Goal: Navigation & Orientation: Understand site structure

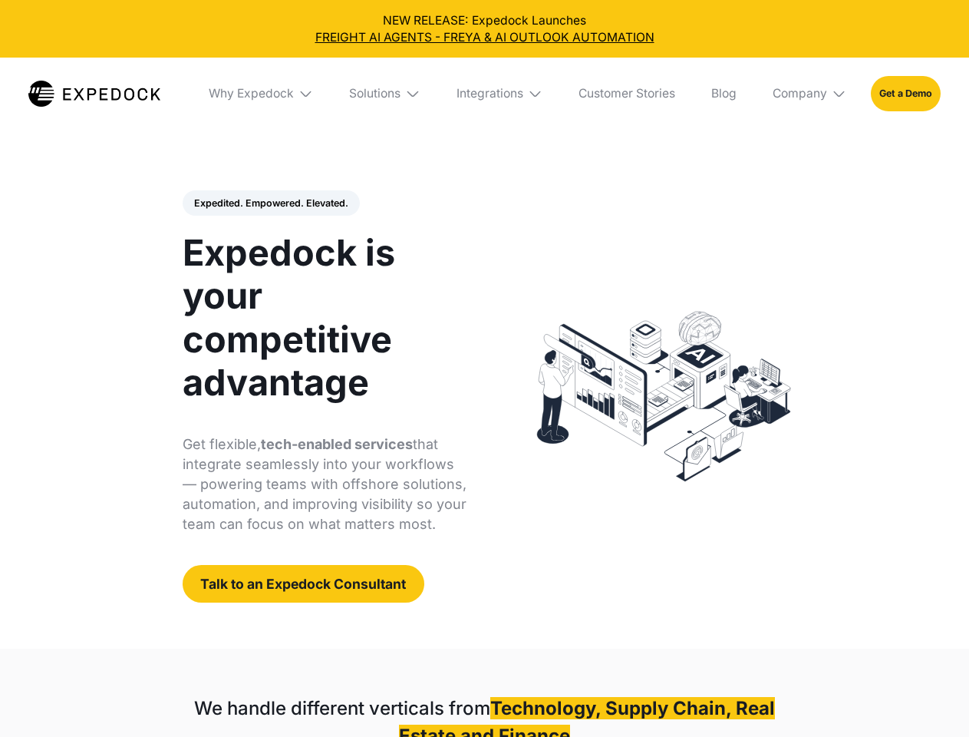
select select
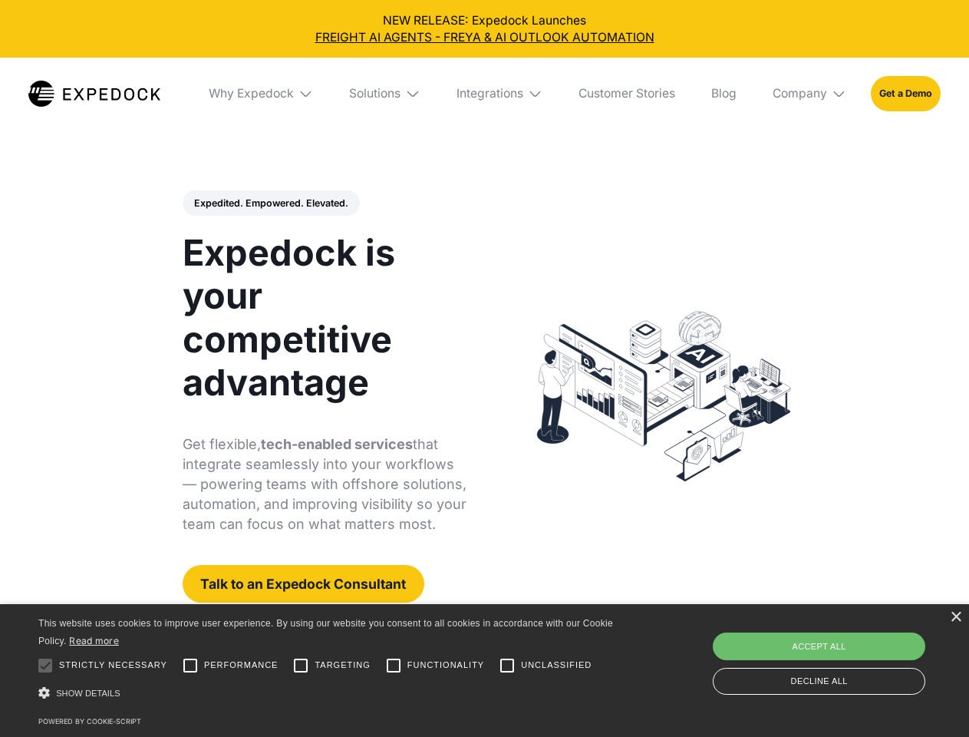
click at [484, 94] on div "Integrations" at bounding box center [490, 93] width 67 height 15
click at [262, 94] on div "Why Expedock" at bounding box center [238, 93] width 85 height 15
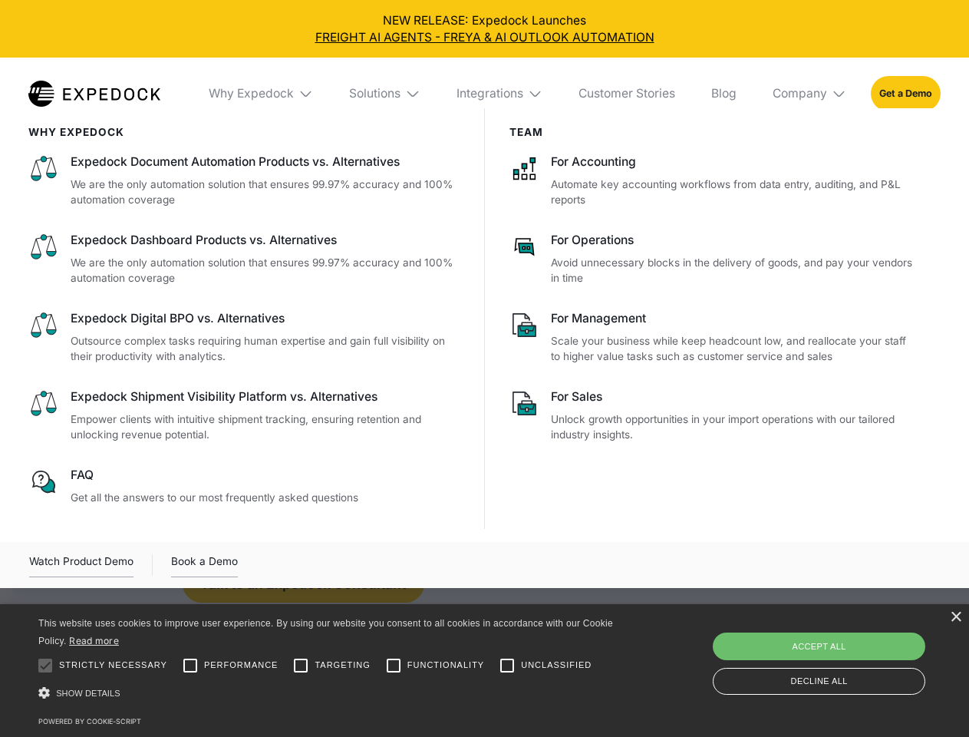
click at [386, 94] on div "Solutions" at bounding box center [374, 93] width 51 height 15
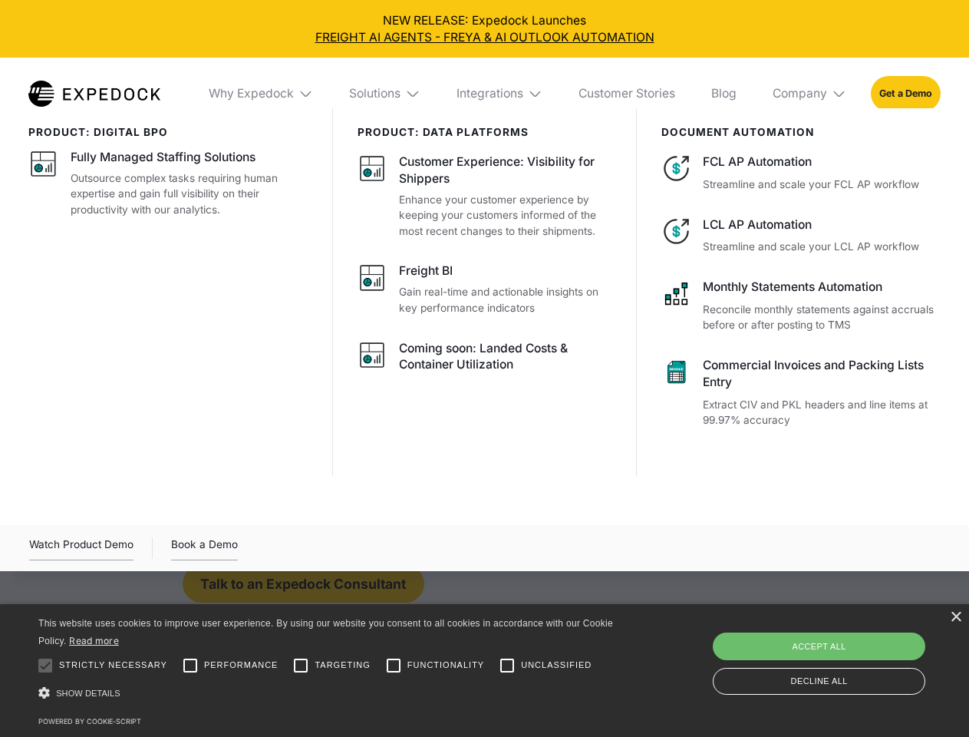
click at [500, 94] on div "Integrations" at bounding box center [490, 93] width 67 height 15
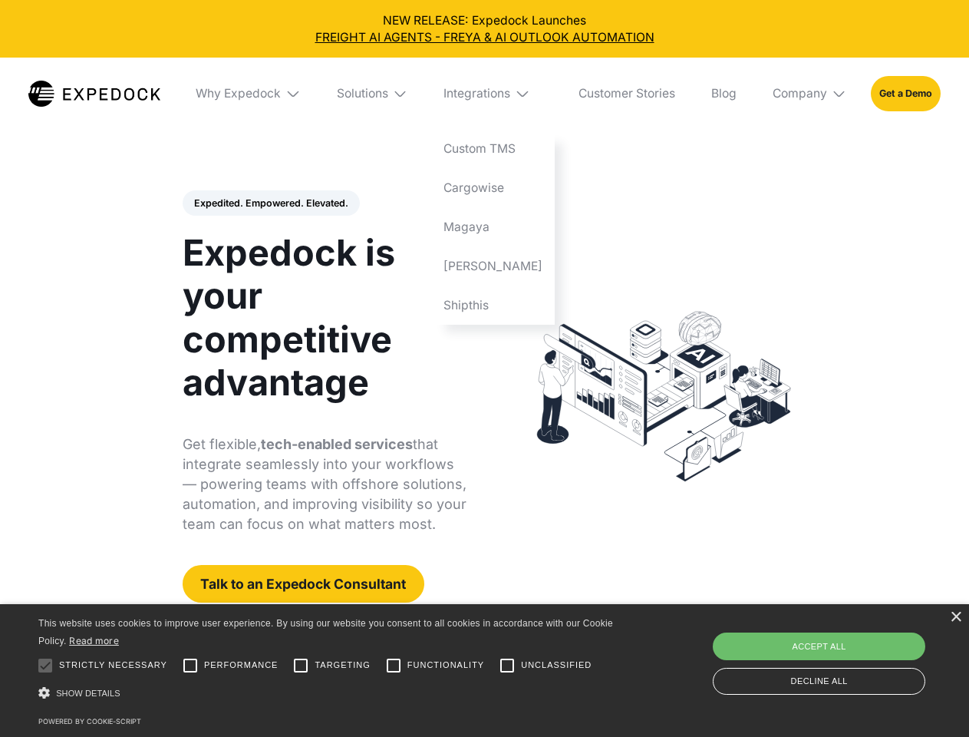
click at [810, 94] on div "Company" at bounding box center [800, 93] width 54 height 15
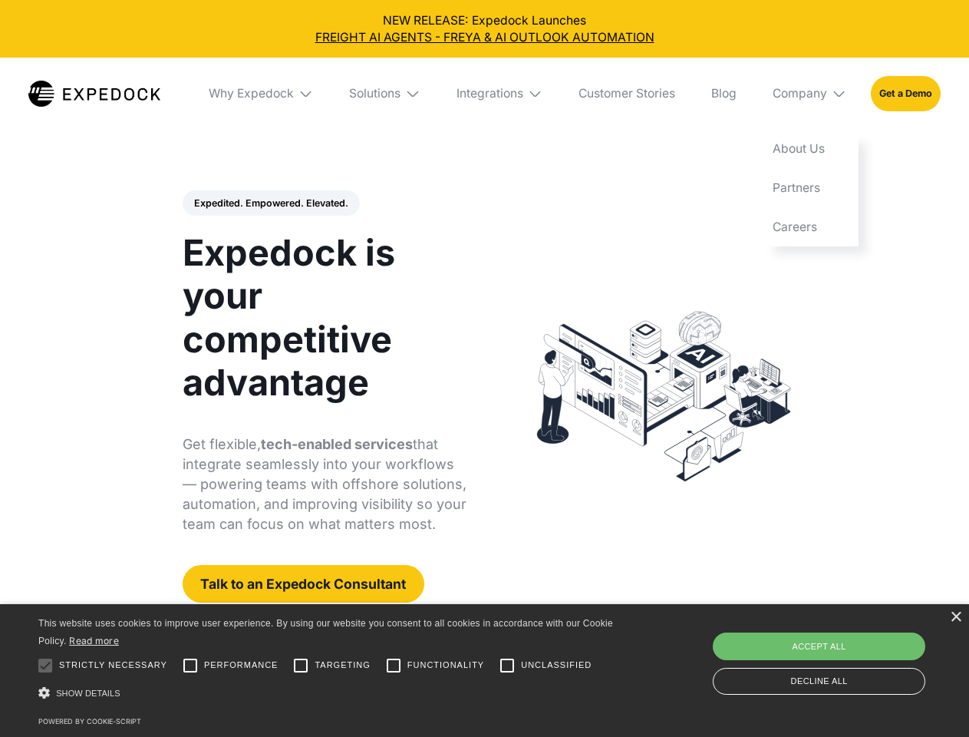
click at [270, 203] on div "Expedited. Empowered. Elevated. Automate Freight Document Extraction at 99.97% …" at bounding box center [325, 396] width 285 height 413
click at [45, 665] on div at bounding box center [45, 665] width 31 height 31
click at [190, 665] on input "Performance" at bounding box center [190, 665] width 31 height 31
checkbox input "true"
click at [301, 665] on input "Targeting" at bounding box center [300, 665] width 31 height 31
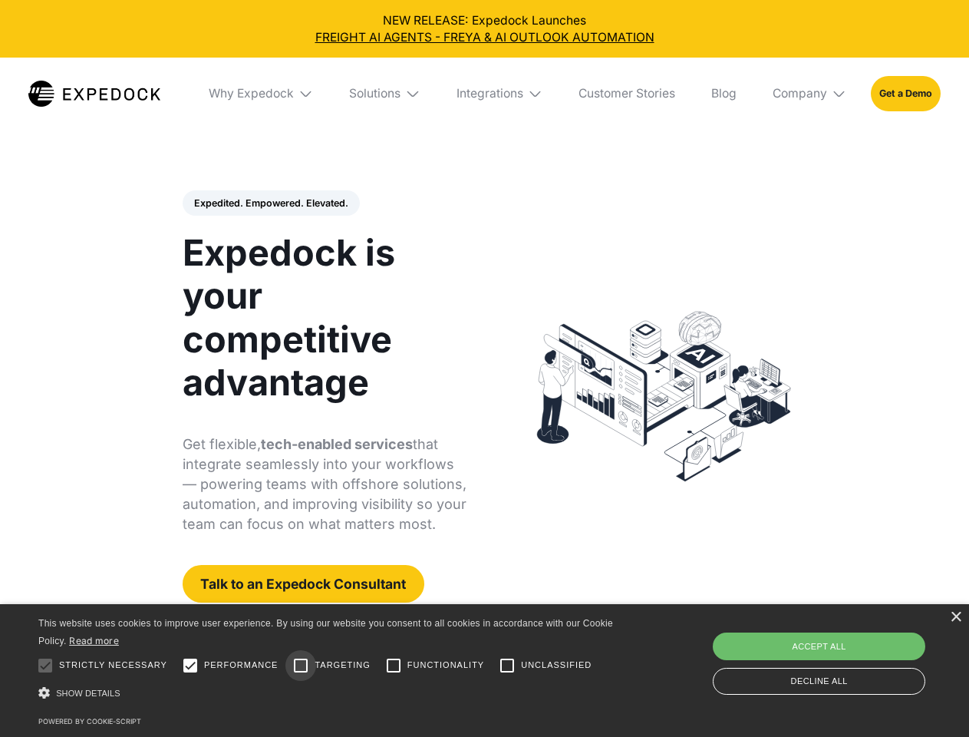
checkbox input "true"
click at [394, 665] on input "Functionality" at bounding box center [393, 665] width 31 height 31
checkbox input "true"
